Goal: Information Seeking & Learning: Learn about a topic

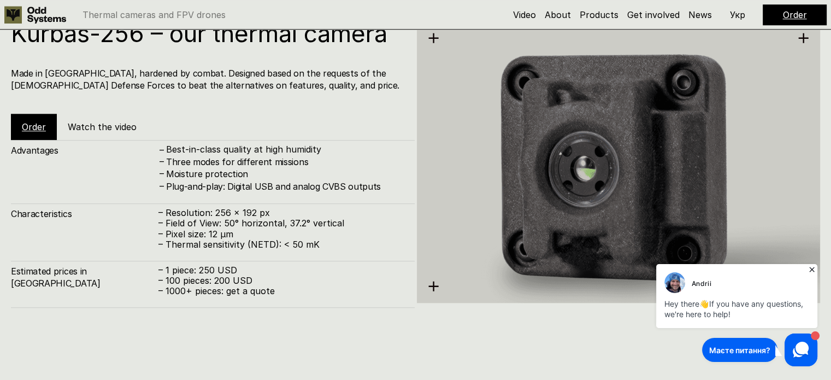
scroll to position [1202, 0]
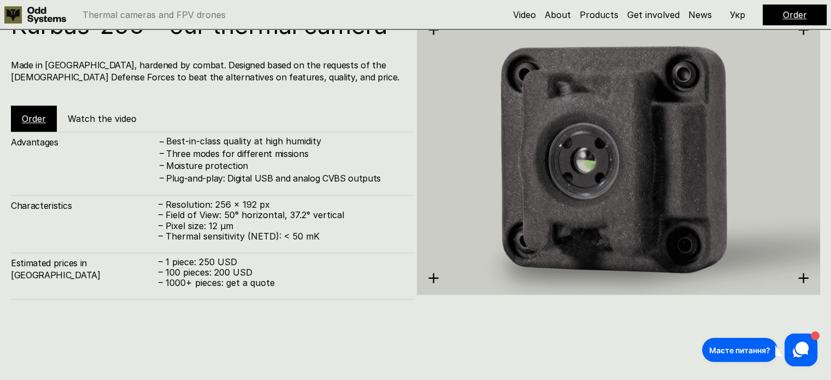
scroll to position [1201, 0]
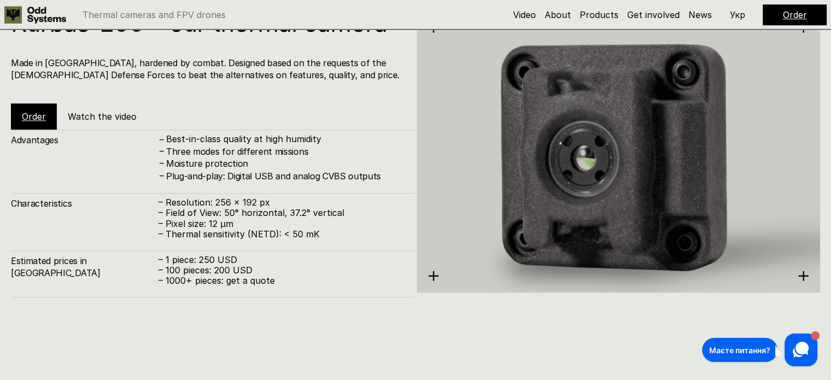
drag, startPoint x: 417, startPoint y: 0, endPoint x: 346, endPoint y: 89, distance: 113.5
click at [346, 89] on div "Kurbas-256 – our thermal camera Made in Ukraine, hardened by combat. Designed b…" at bounding box center [213, 70] width 404 height 119
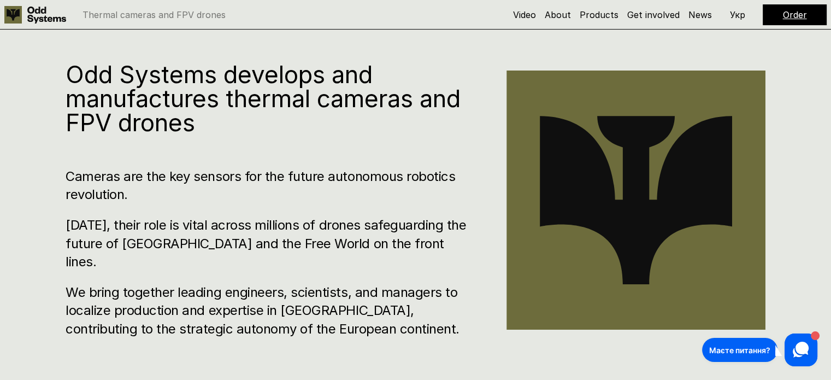
scroll to position [327, 0]
